Goal: Communication & Community: Answer question/provide support

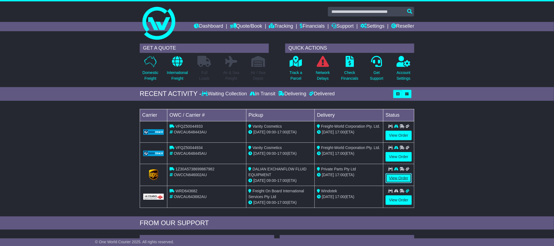
click at [405, 180] on link "View Order" at bounding box center [399, 178] width 26 height 10
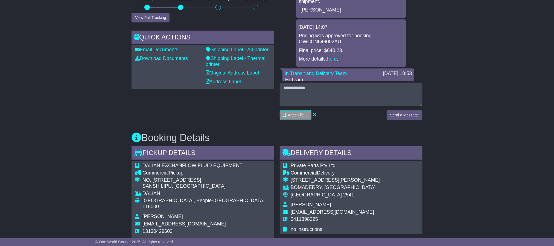
scroll to position [164, 0]
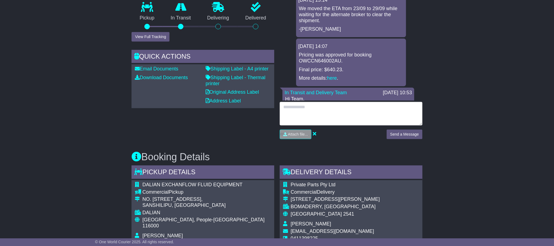
click at [334, 107] on textarea at bounding box center [351, 114] width 143 height 24
type textarea "**********"
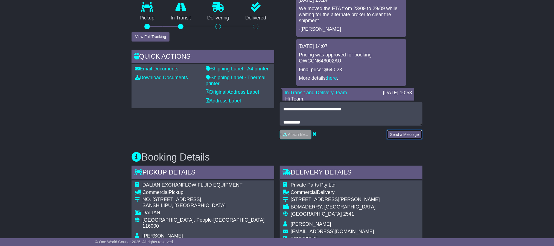
click at [396, 136] on button "Send a Message" at bounding box center [405, 135] width 36 height 10
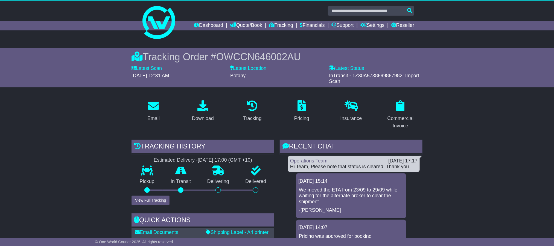
scroll to position [0, 0]
